Goal: Navigation & Orientation: Go to known website

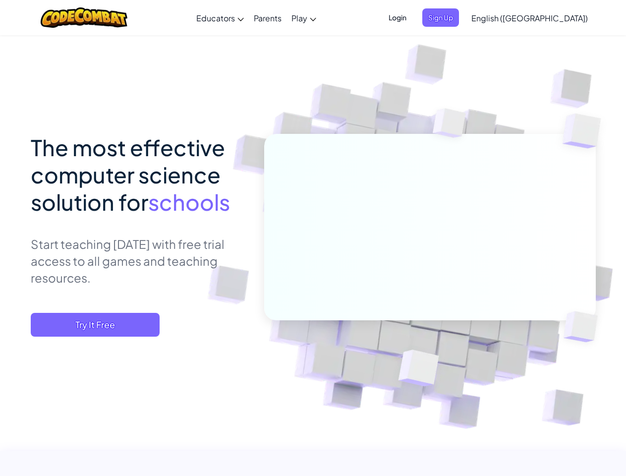
click at [412, 17] on span "Login" at bounding box center [398, 17] width 30 height 18
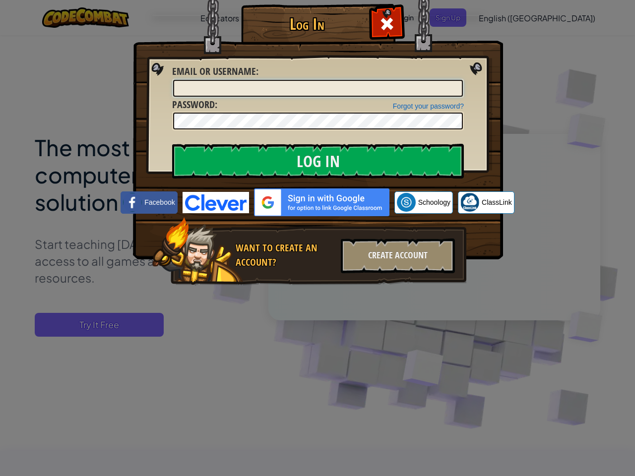
click at [457, 17] on div "Log In Unknown Error Email or Username : Forgot your password? Password : Log I…" at bounding box center [317, 159] width 330 height 289
click at [501, 17] on div "Log In Unknown Error Email or Username : Forgot your password? Password : Log I…" at bounding box center [317, 238] width 635 height 476
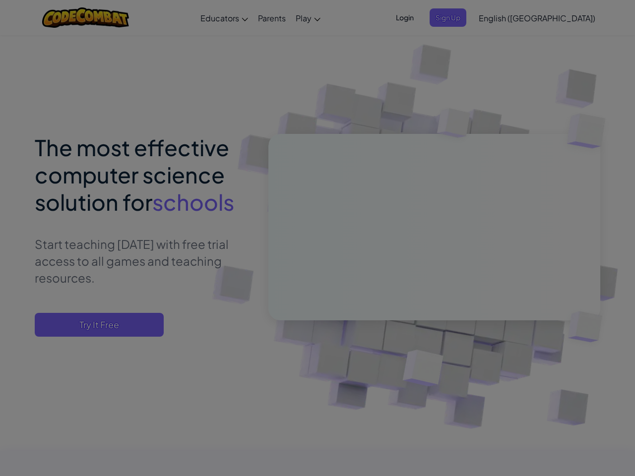
click at [501, 17] on div "Log In Unknown Error Email or Username : Forgot your password? Password : Log I…" at bounding box center [317, 238] width 635 height 476
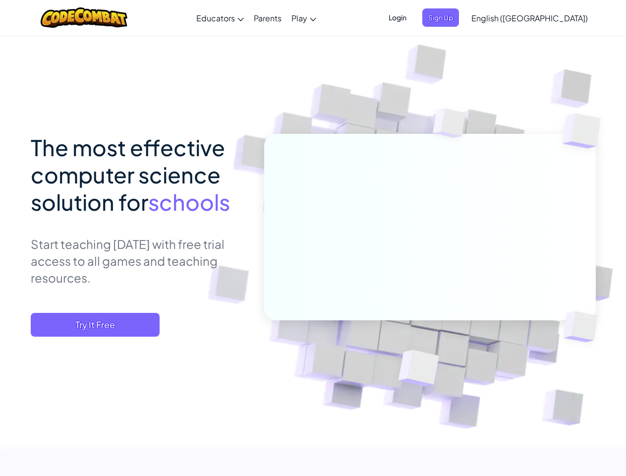
click at [554, 18] on span "English ([GEOGRAPHIC_DATA])" at bounding box center [529, 18] width 116 height 10
click at [95, 325] on span "Try It Free" at bounding box center [95, 325] width 129 height 24
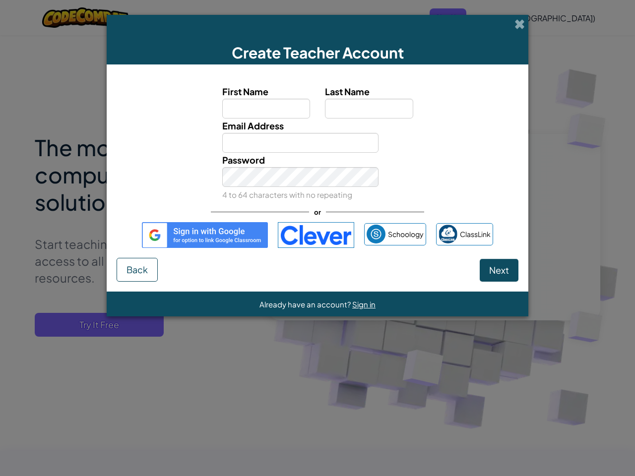
click at [95, 325] on div "Create Teacher Account First Name Last Name Email Address Password 4 to 64 char…" at bounding box center [317, 238] width 635 height 476
